Goal: Check status: Check status

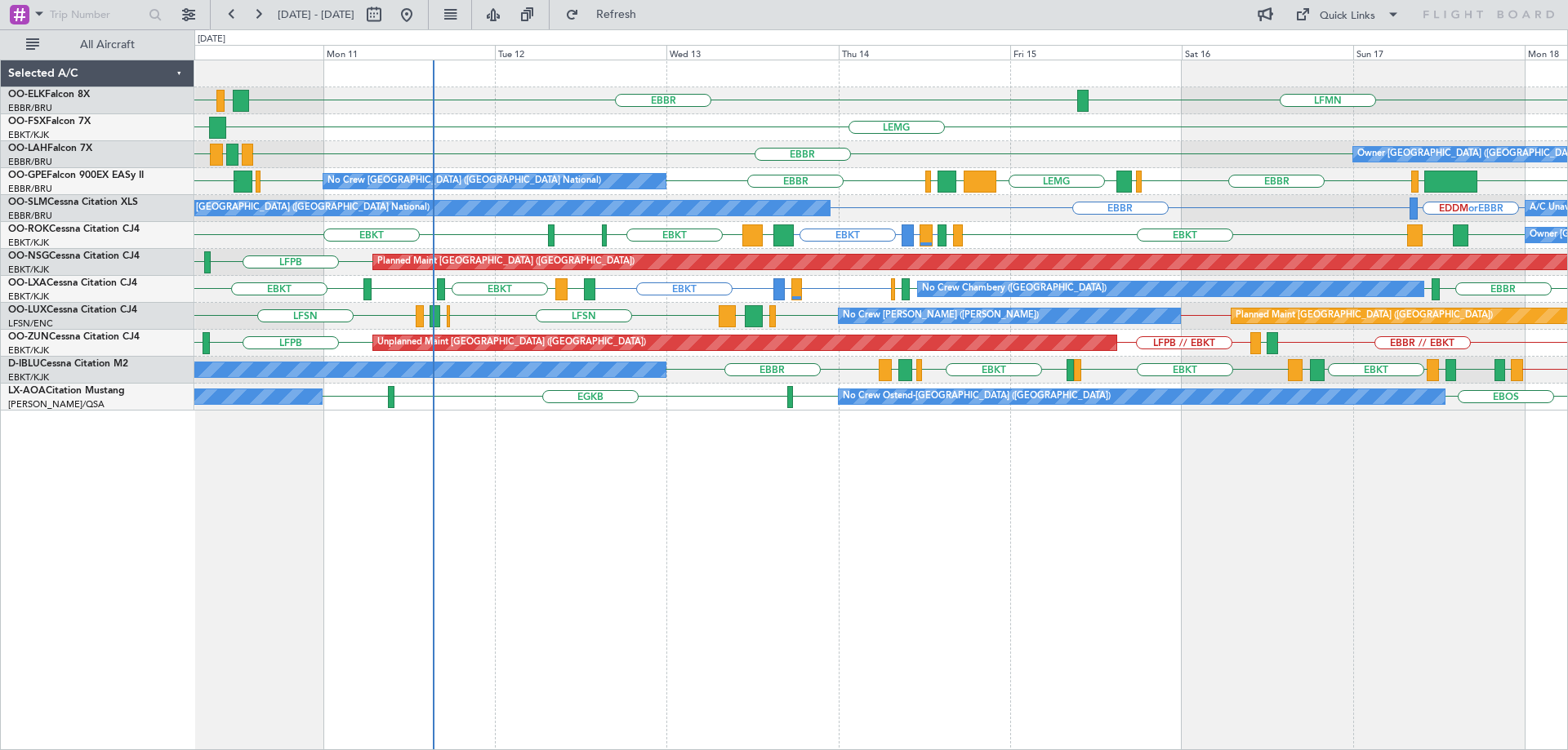
click at [735, 389] on div "LFMN [GEOGRAPHIC_DATA] LDDU LIRI [GEOGRAPHIC_DATA] EBKT [GEOGRAPHIC_DATA] EGPF …" at bounding box center [880, 236] width 1373 height 351
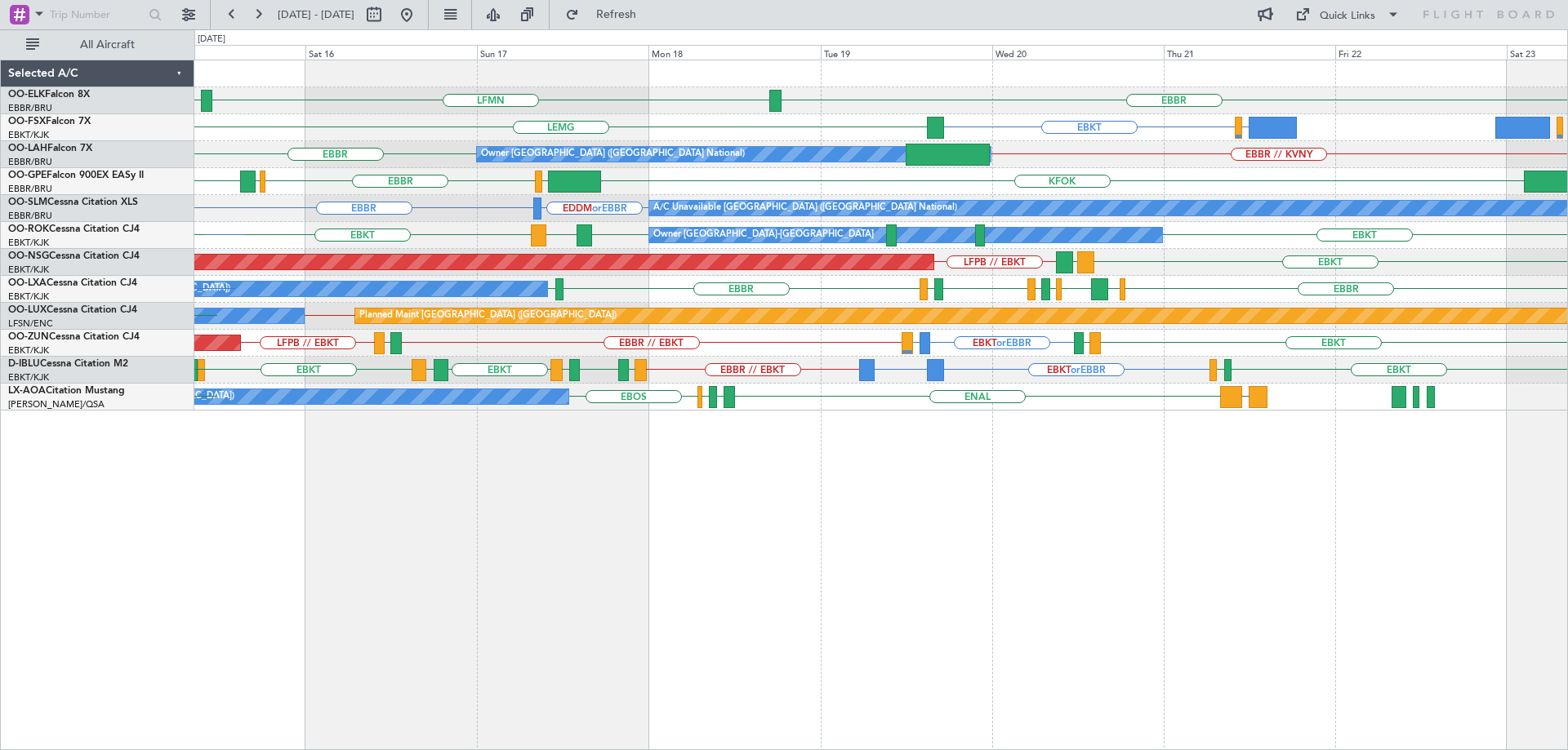
click at [959, 411] on div "EBBR LFMN [GEOGRAPHIC_DATA] LSGG or EBKT EBKT [GEOGRAPHIC_DATA] Owner [GEOGRAPH…" at bounding box center [881, 405] width 1374 height 691
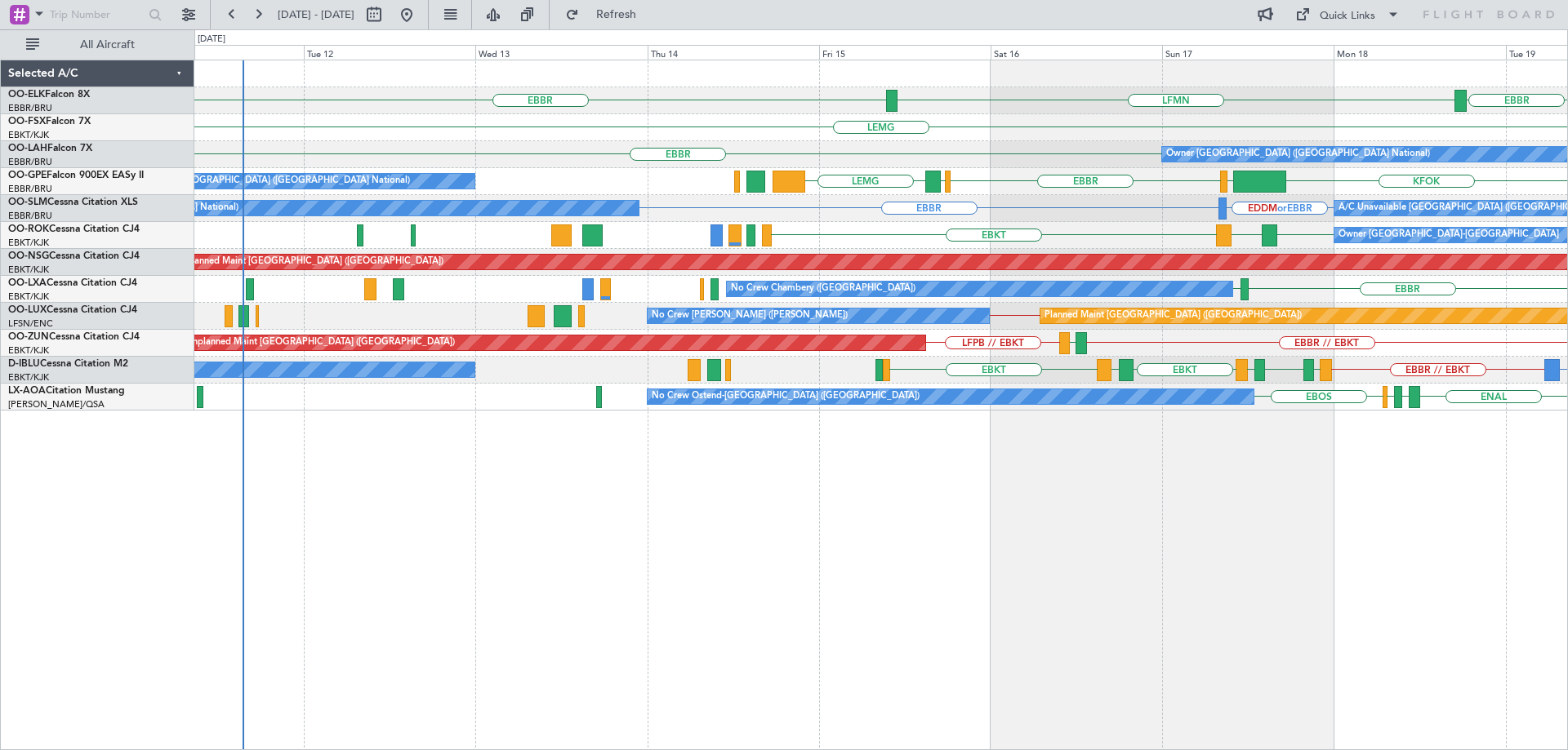
click at [1076, 303] on div "EBBR [GEOGRAPHIC_DATA] LFMN [GEOGRAPHIC_DATA] EBKT [GEOGRAPHIC_DATA] Owner [GEO…" at bounding box center [880, 236] width 1373 height 351
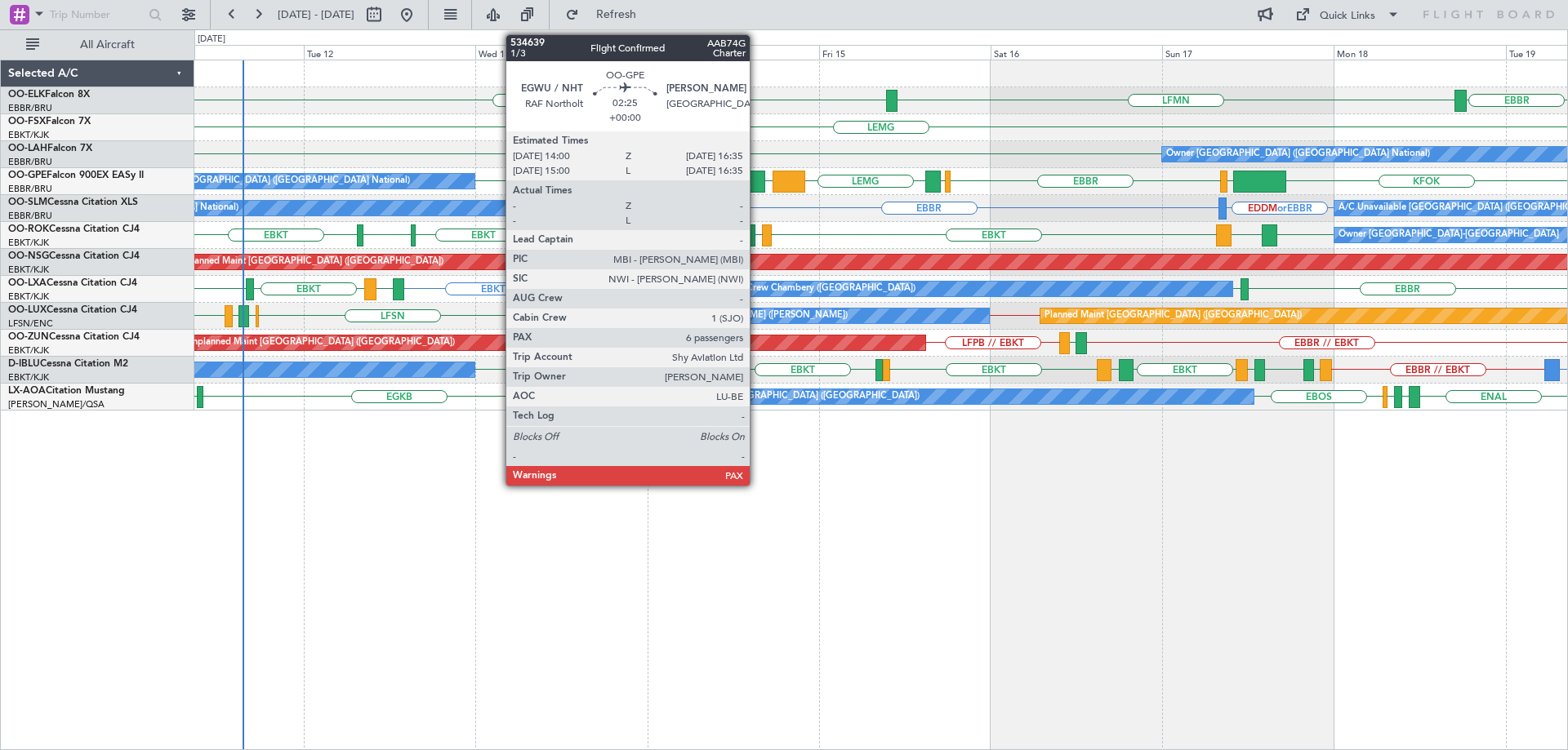
click at [757, 180] on div at bounding box center [756, 181] width 18 height 22
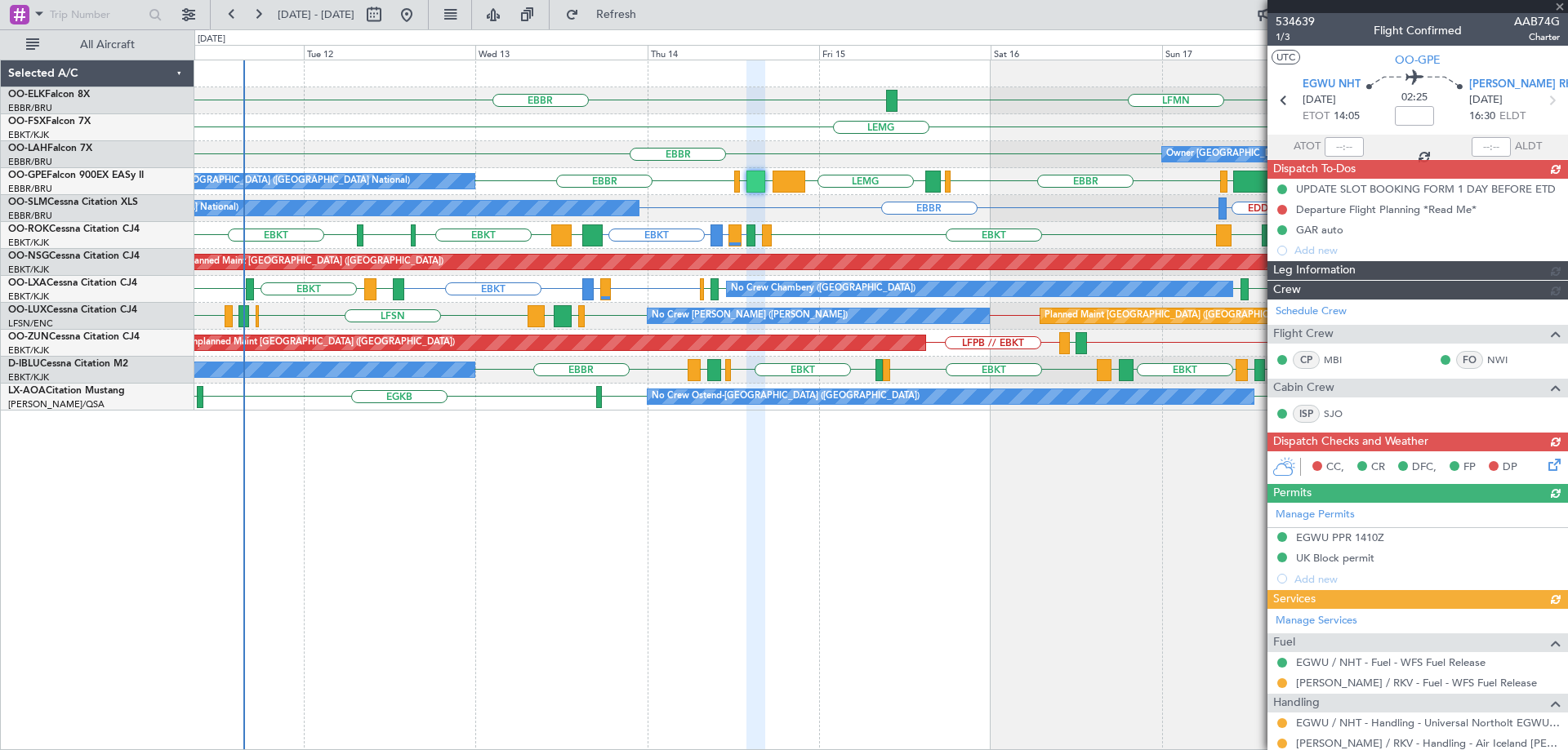
click at [1562, 6] on div at bounding box center [1418, 6] width 300 height 13
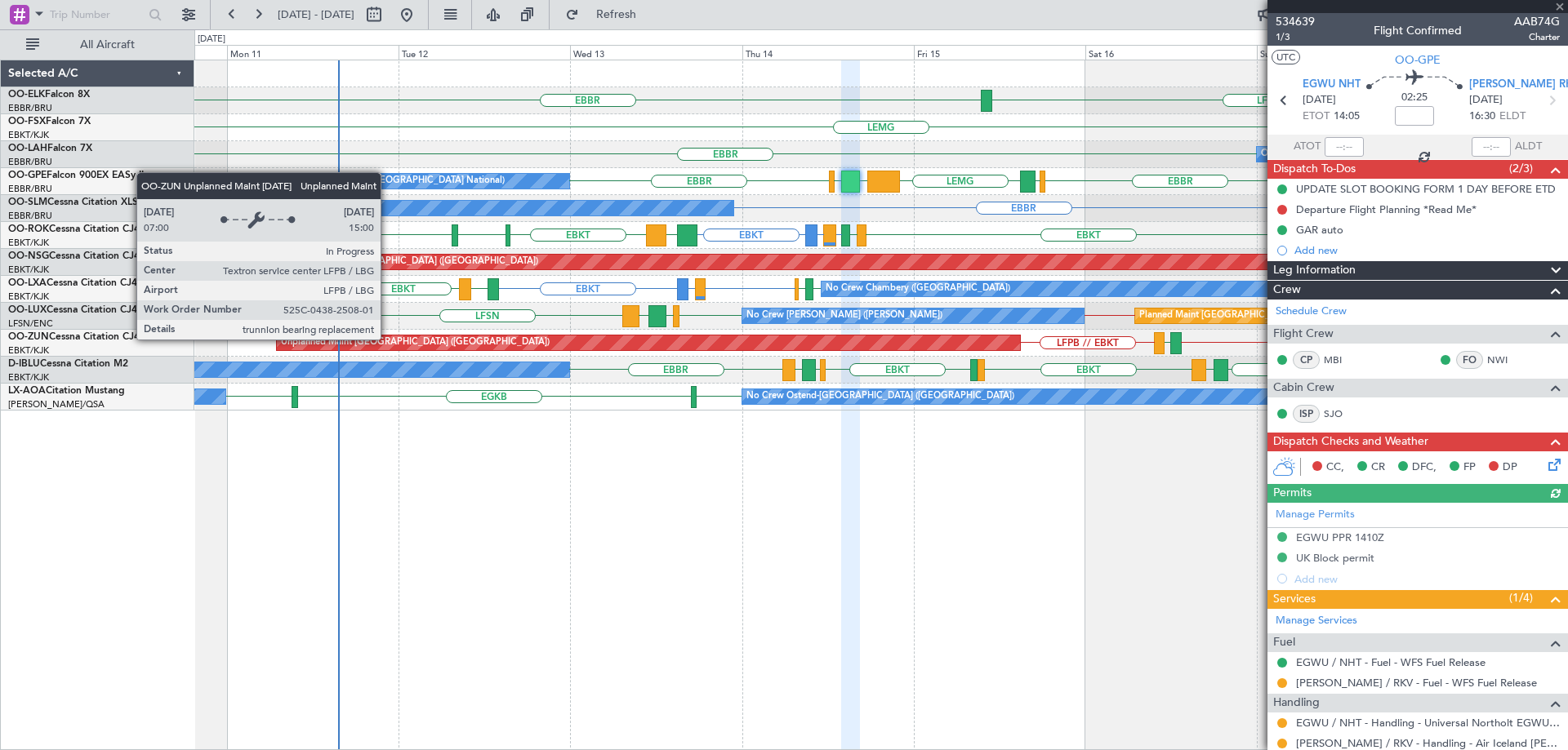
click at [482, 345] on div "Unplanned Maint [GEOGRAPHIC_DATA] ([GEOGRAPHIC_DATA])" at bounding box center [648, 343] width 742 height 15
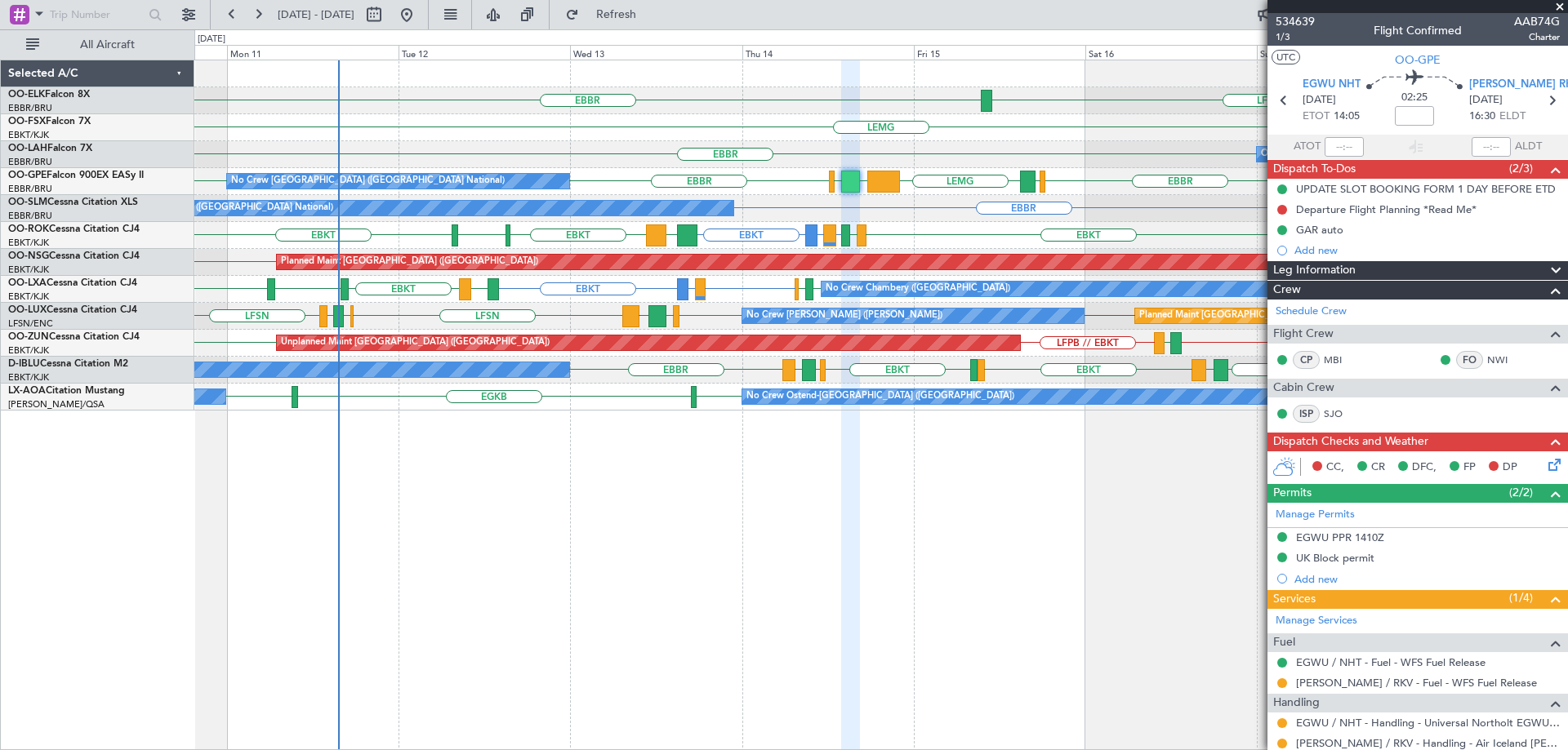
click at [1560, 6] on span at bounding box center [1561, 7] width 17 height 15
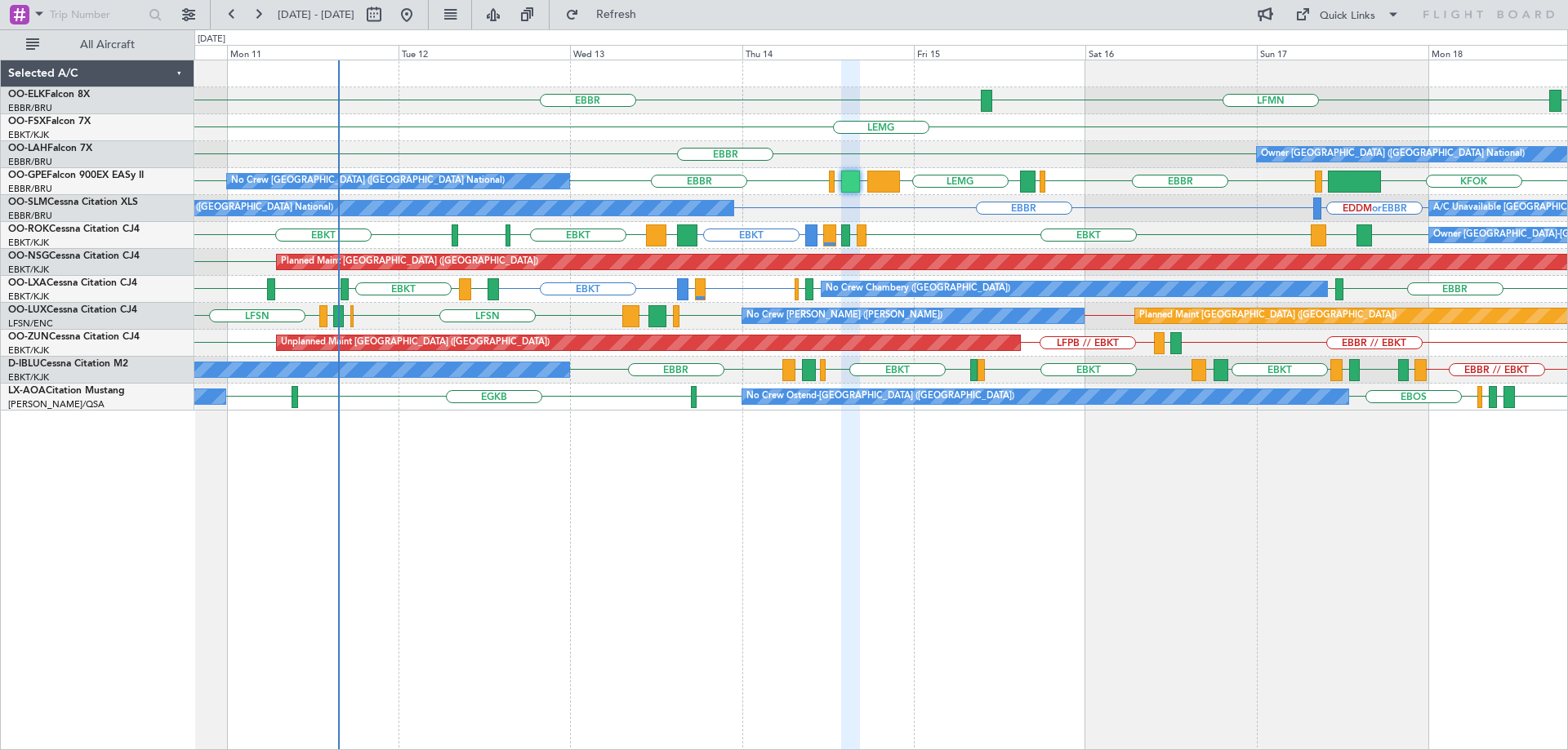
type input "0"
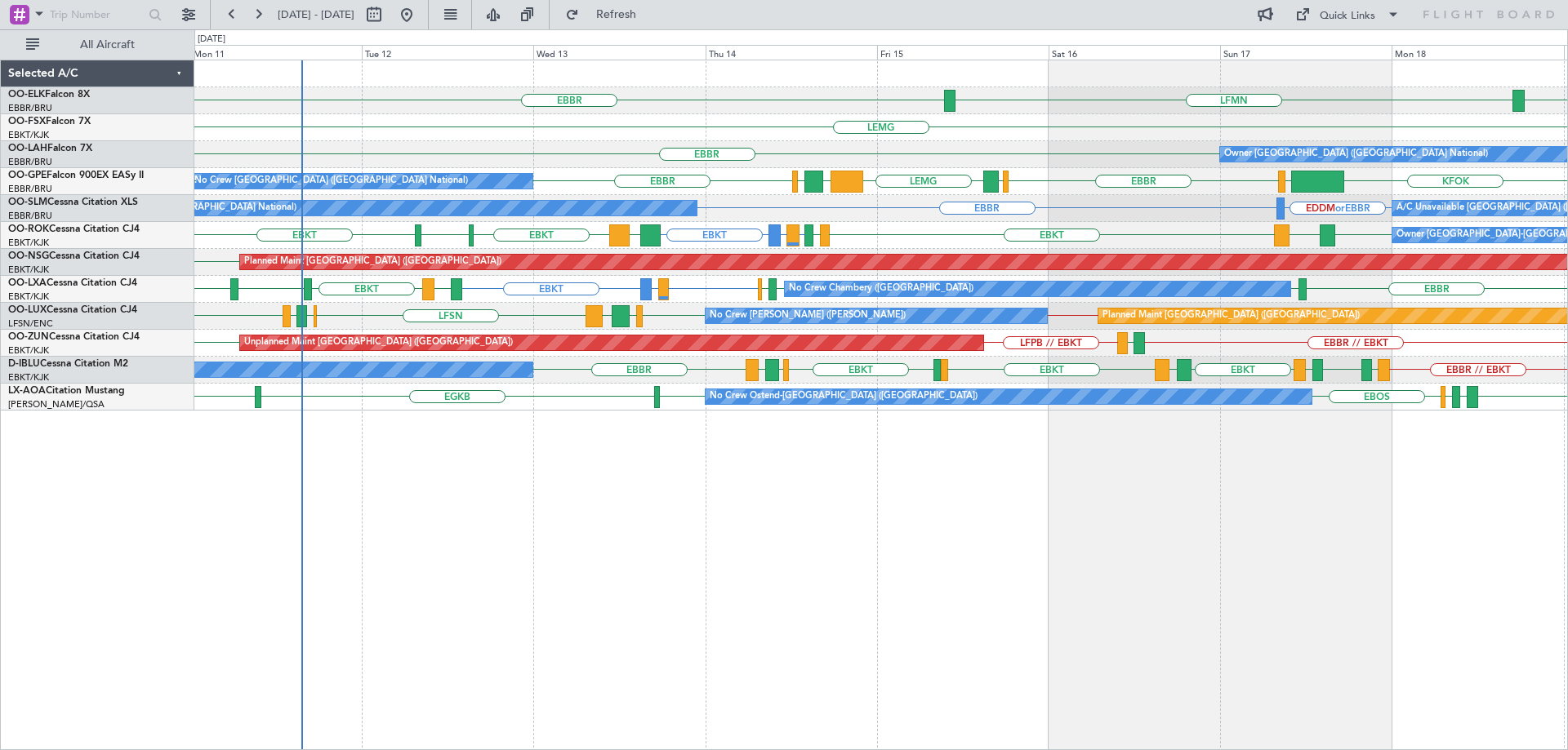
click at [1001, 140] on div "LEMG" at bounding box center [880, 127] width 1373 height 27
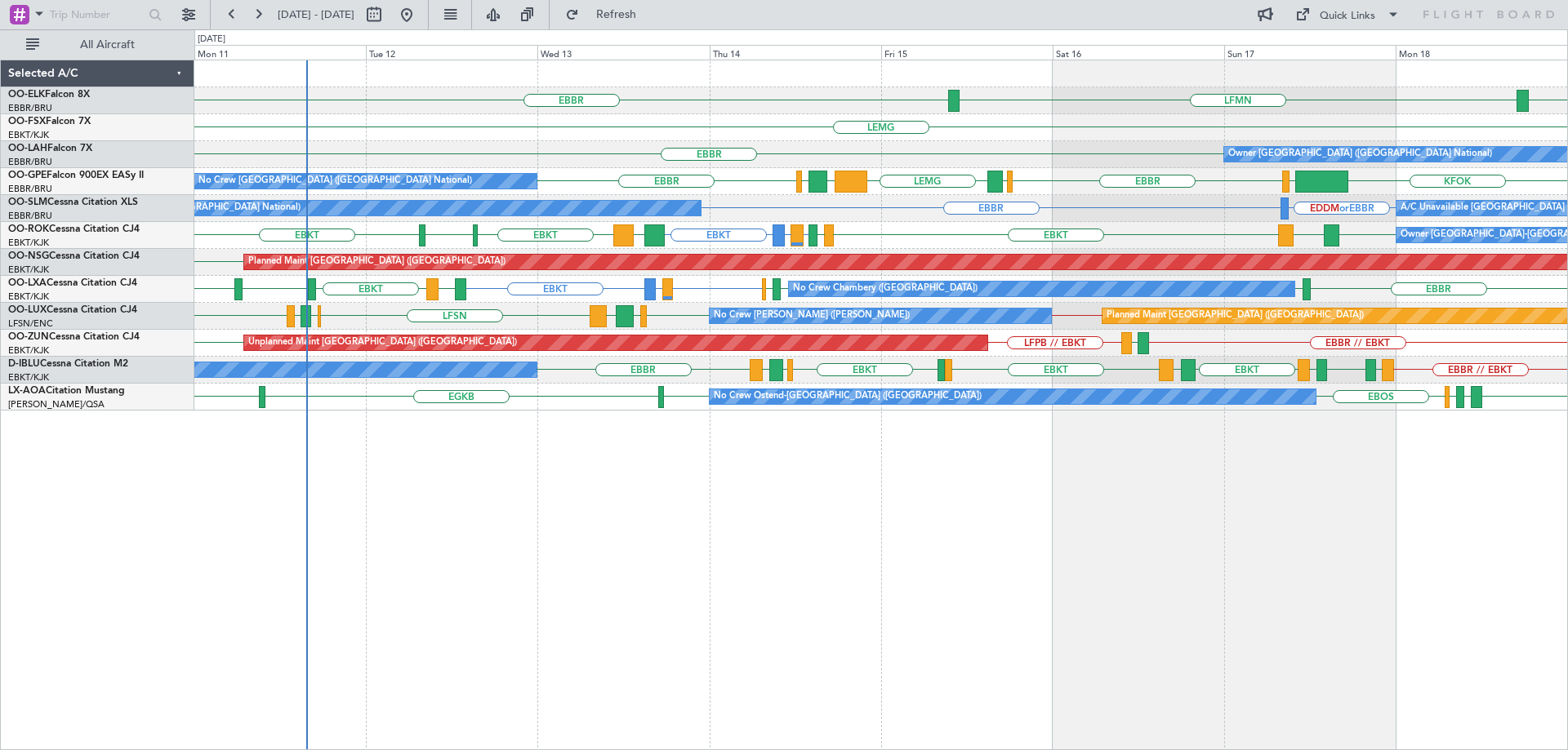
click at [909, 163] on div "Owner [GEOGRAPHIC_DATA] ([GEOGRAPHIC_DATA] National) [GEOGRAPHIC_DATA]" at bounding box center [880, 154] width 1373 height 27
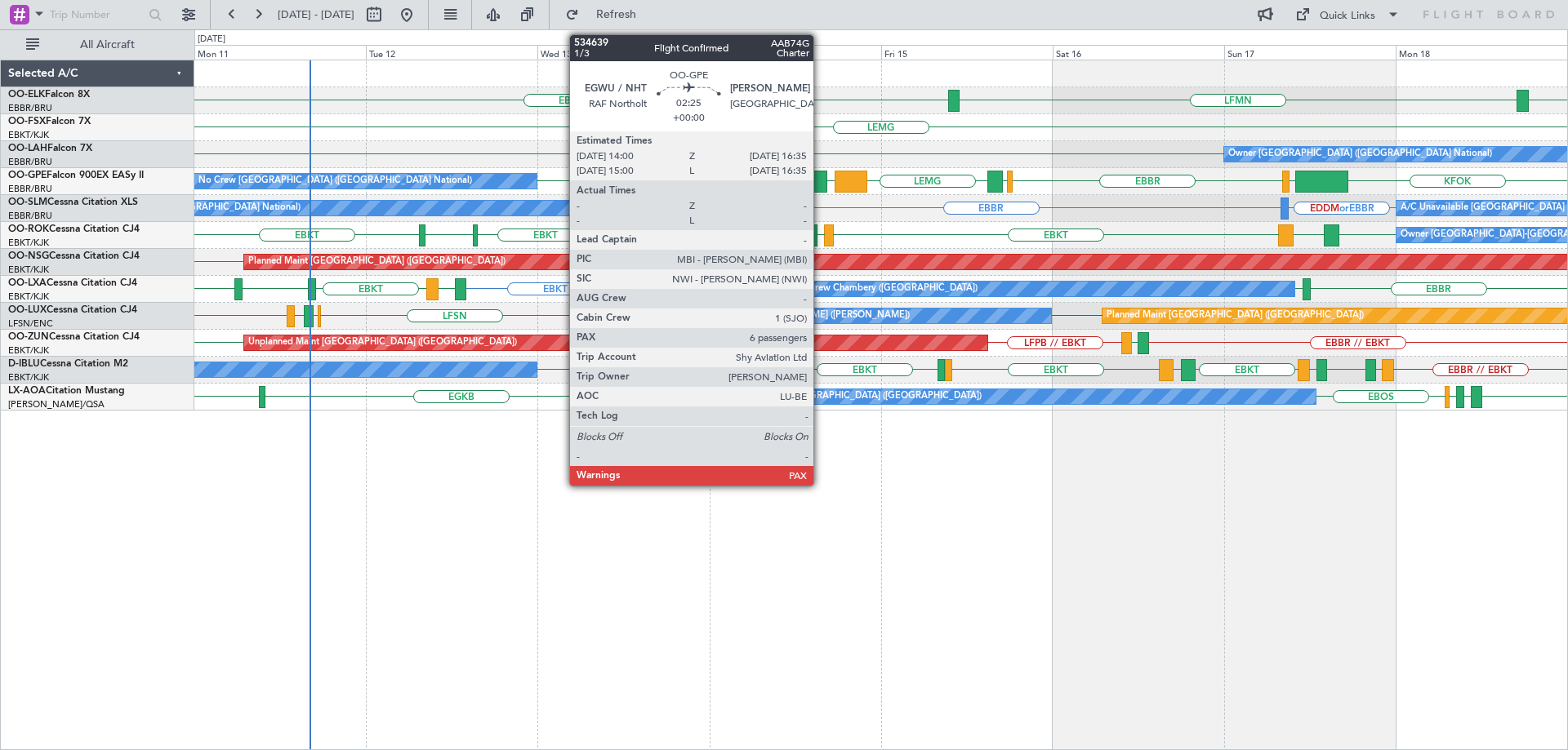
click at [821, 179] on div at bounding box center [818, 181] width 18 height 22
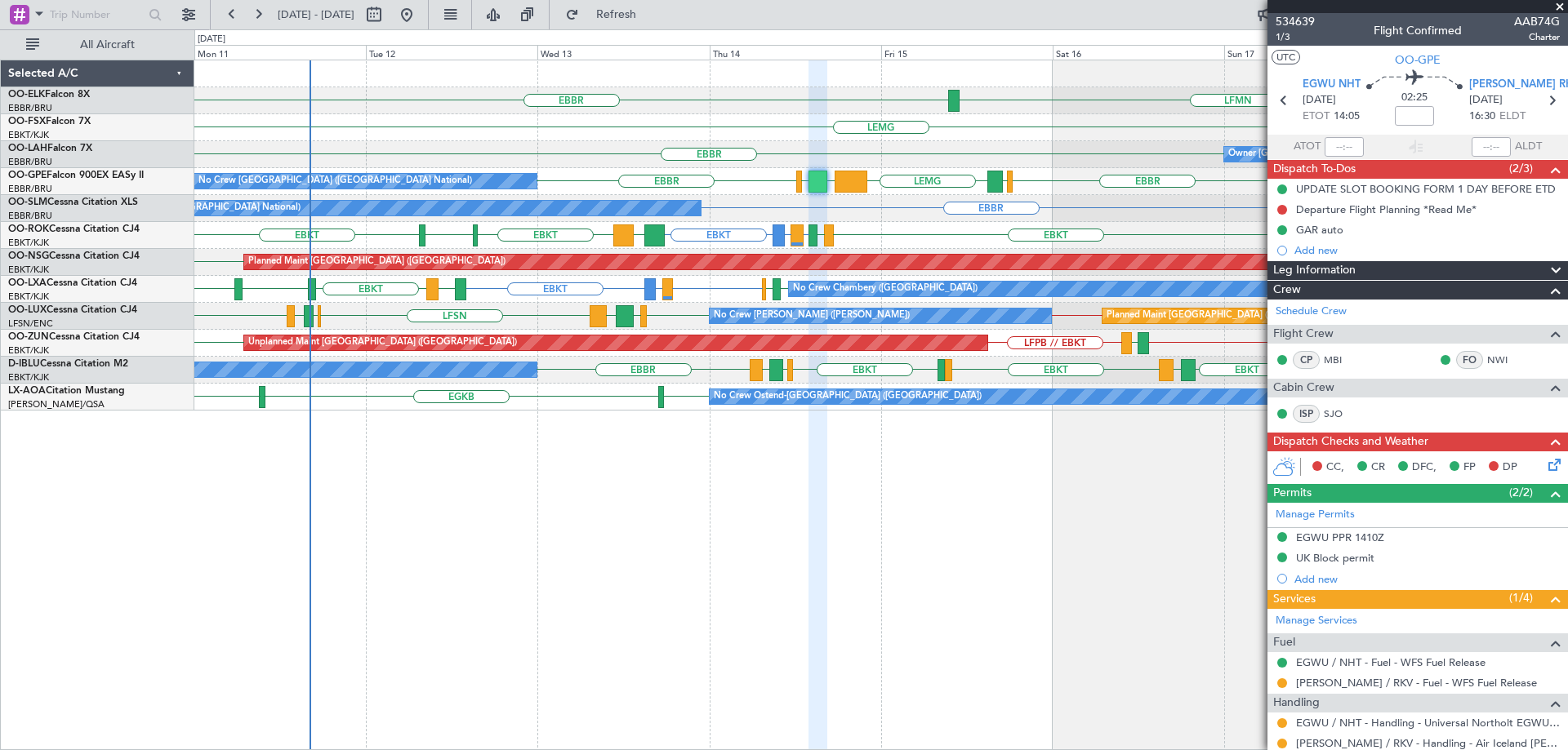
click at [1557, 10] on span at bounding box center [1561, 7] width 17 height 15
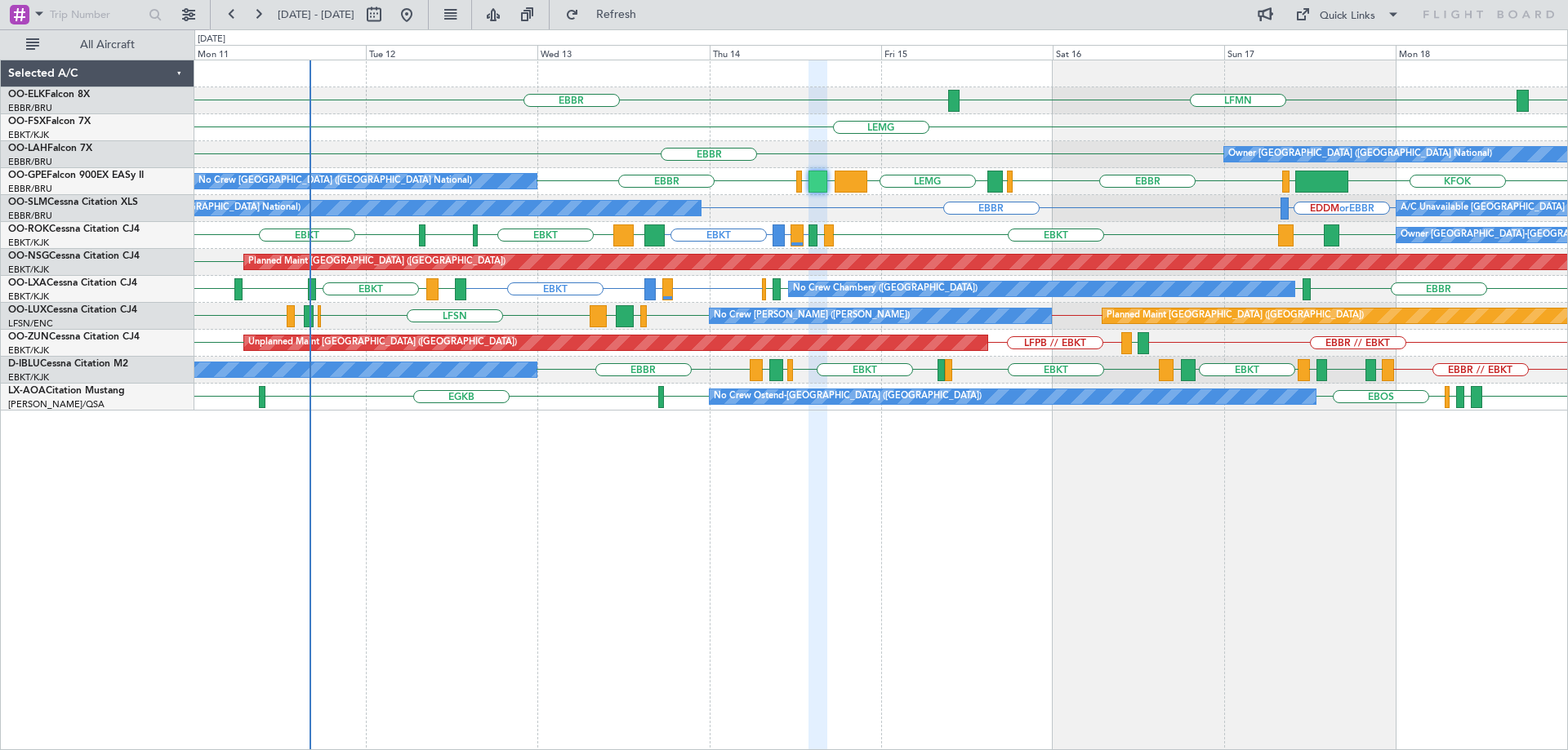
type input "0"
